Goal: Information Seeking & Learning: Learn about a topic

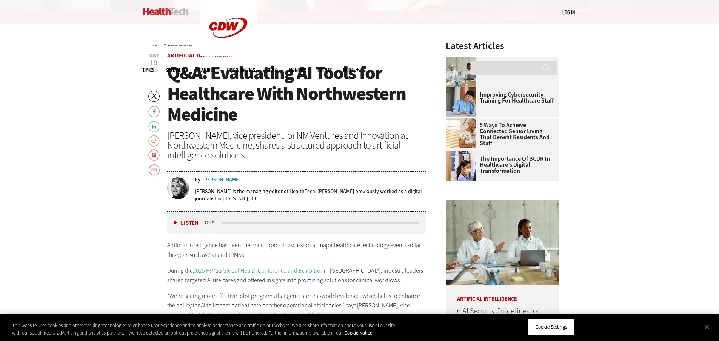
click at [326, 222] on div "media player" at bounding box center [320, 223] width 198 height 2
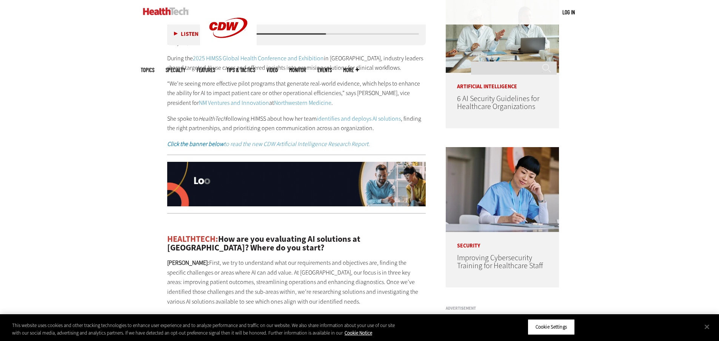
scroll to position [520, 0]
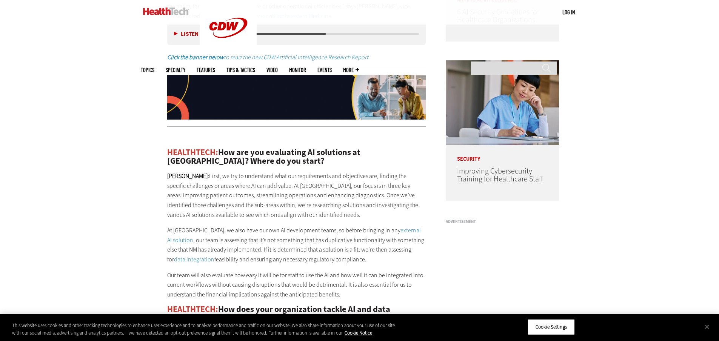
click at [327, 212] on p "[PERSON_NAME]: First, we try to understand what our requirements and objectives…" at bounding box center [296, 195] width 259 height 48
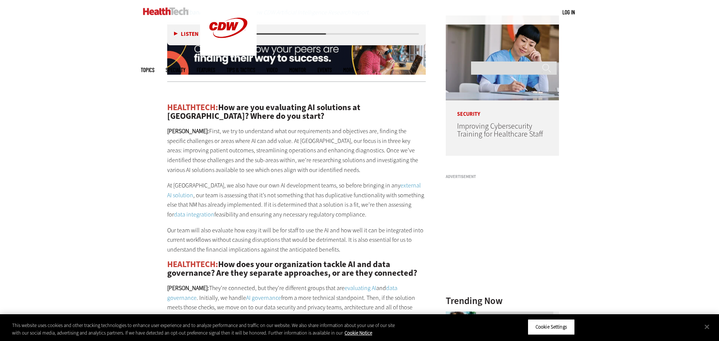
click at [329, 161] on p "[PERSON_NAME]: First, we try to understand what our requirements and objectives…" at bounding box center [296, 150] width 259 height 48
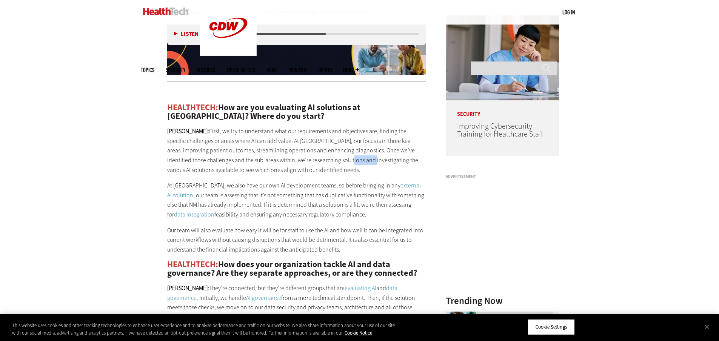
drag, startPoint x: 329, startPoint y: 161, endPoint x: 334, endPoint y: 141, distance: 20.8
click at [334, 141] on p "[PERSON_NAME]: First, we try to understand what our requirements and objectives…" at bounding box center [296, 150] width 259 height 48
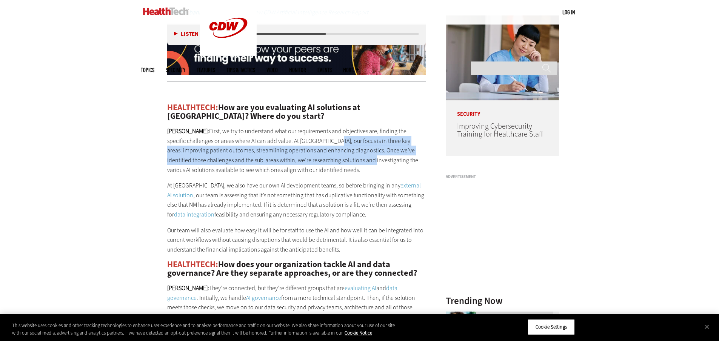
scroll to position [667, 0]
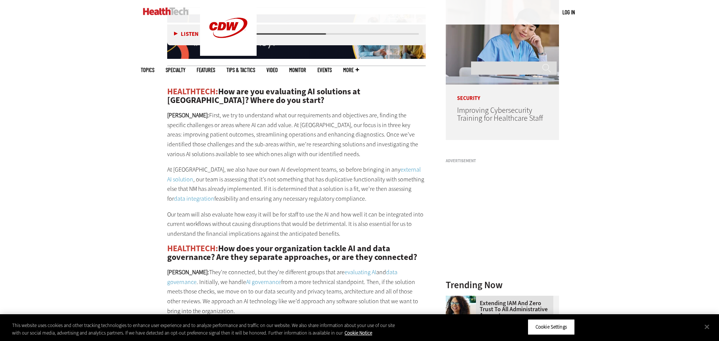
click at [284, 120] on p "[PERSON_NAME]: First, we try to understand what our requirements and objectives…" at bounding box center [296, 135] width 259 height 48
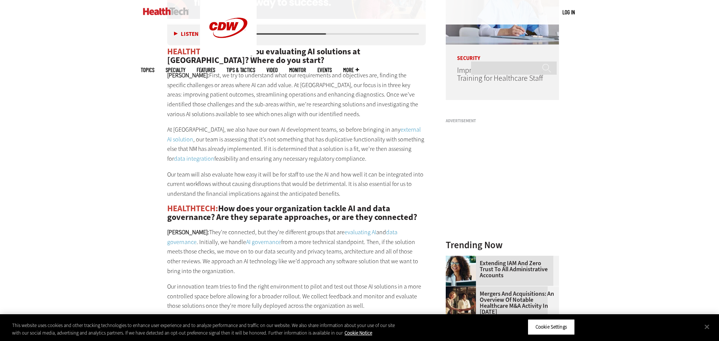
scroll to position [707, 0]
click at [284, 120] on div "HEALTHTECH: How are you evaluating AI solutions at [GEOGRAPHIC_DATA]? Where do …" at bounding box center [296, 298] width 259 height 532
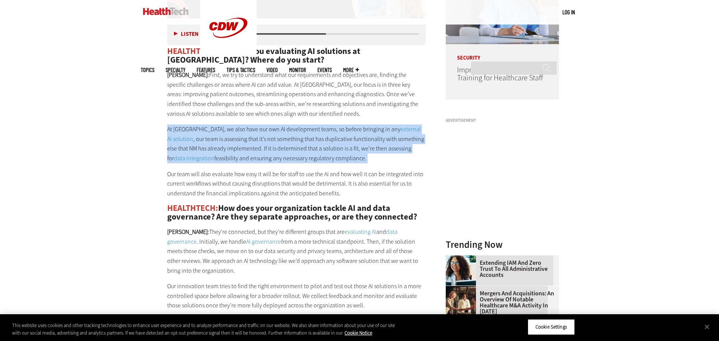
click at [284, 120] on div "HEALTHTECH: How are you evaluating AI solutions at [GEOGRAPHIC_DATA]? Where do …" at bounding box center [296, 298] width 259 height 532
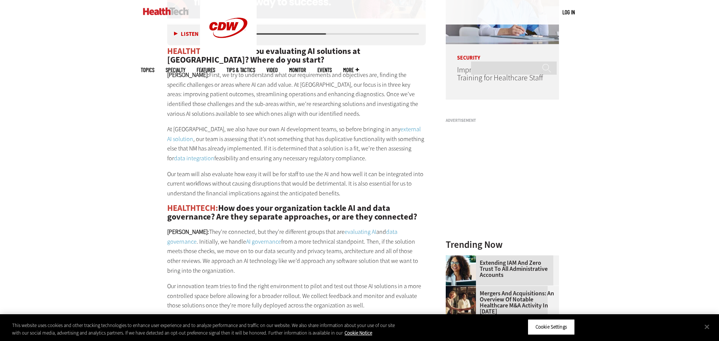
click at [284, 115] on p "[PERSON_NAME]: First, we try to understand what our requirements and objectives…" at bounding box center [296, 94] width 259 height 48
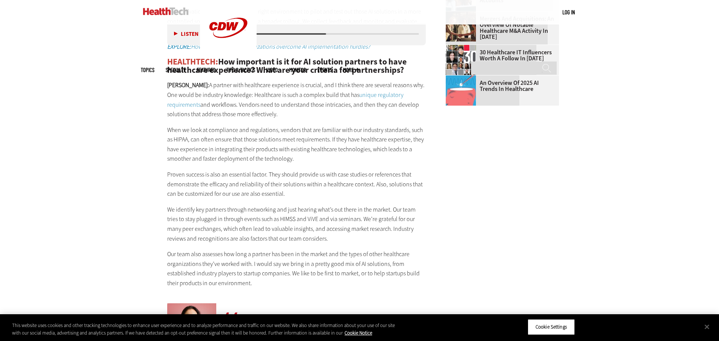
scroll to position [983, 0]
click at [284, 103] on p "[PERSON_NAME]: A partner with healthcare experience is crucial, and I think the…" at bounding box center [296, 99] width 259 height 39
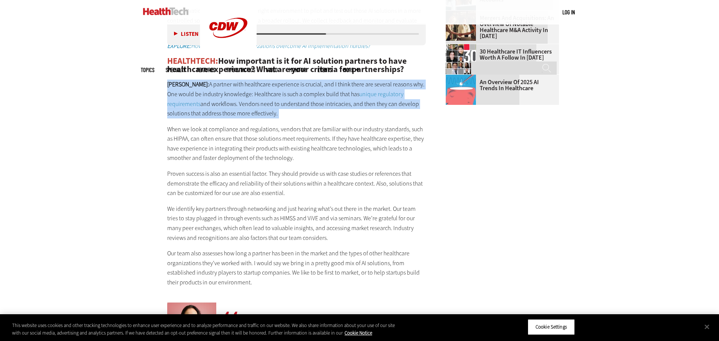
click at [284, 103] on p "[PERSON_NAME]: A partner with healthcare experience is crucial, and I think the…" at bounding box center [296, 99] width 259 height 39
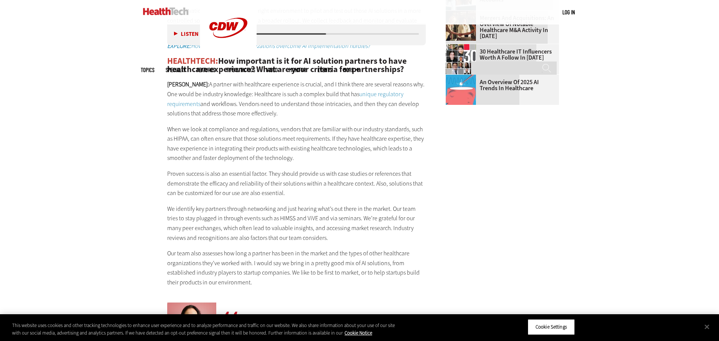
click at [281, 143] on p "When we look at compliance and regulations, vendors that are familiar with our …" at bounding box center [296, 144] width 259 height 39
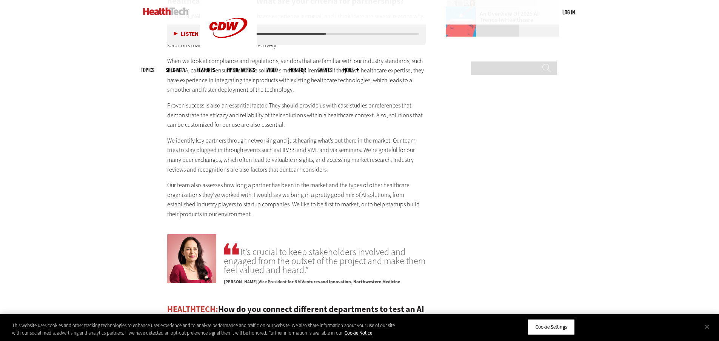
scroll to position [1052, 0]
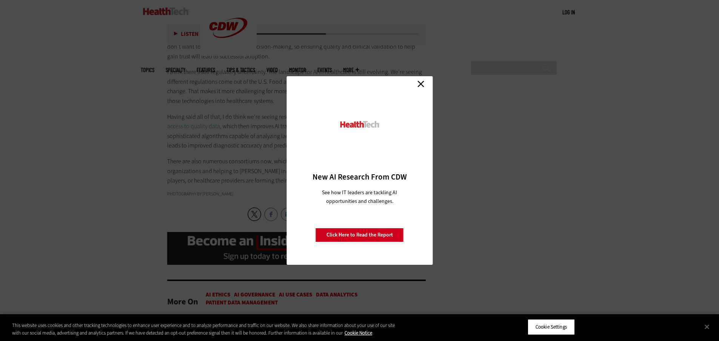
scroll to position [2146, 0]
click at [419, 83] on link "Close" at bounding box center [420, 83] width 11 height 11
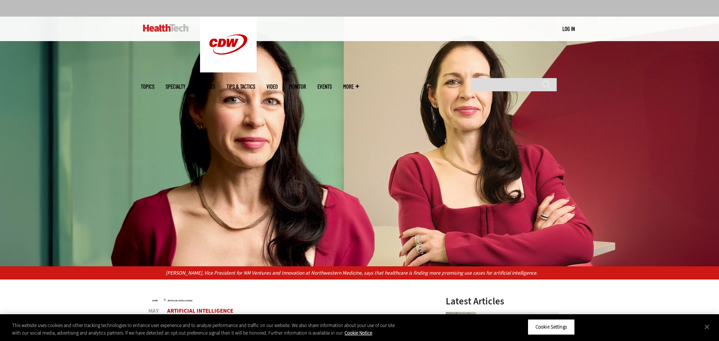
scroll to position [0, 0]
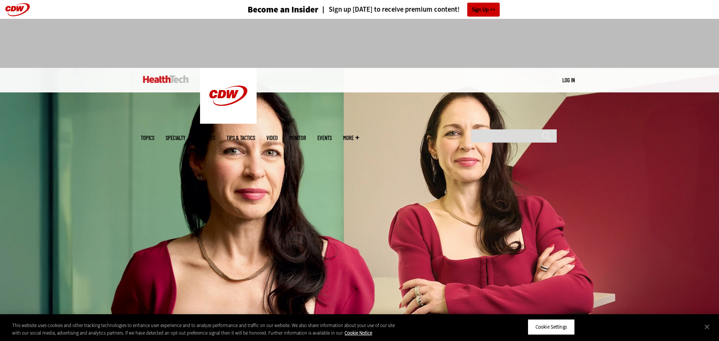
click at [300, 117] on img at bounding box center [359, 193] width 719 height 250
